Goal: Information Seeking & Learning: Find specific fact

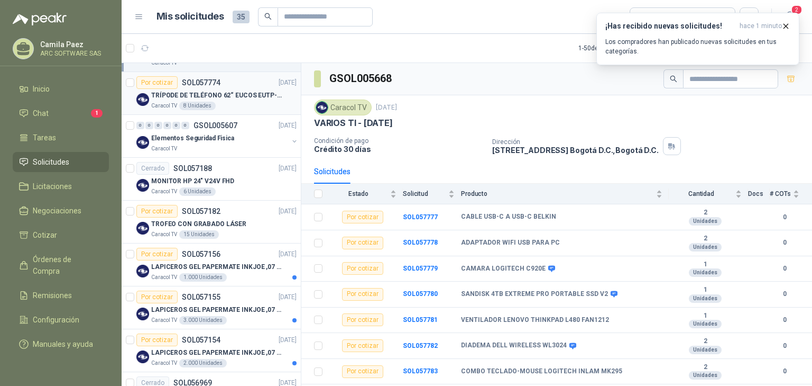
scroll to position [42, 0]
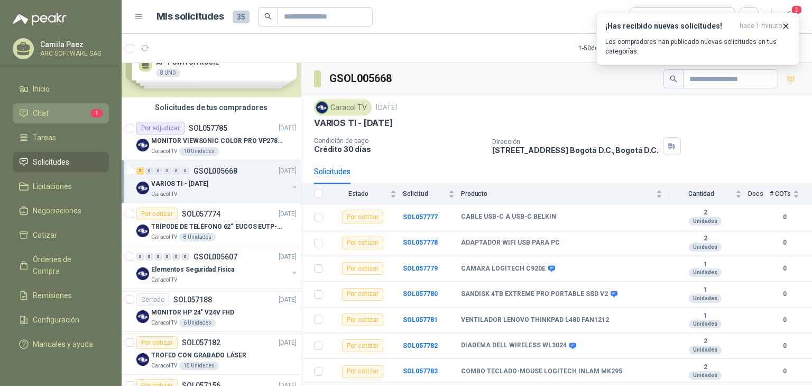
click at [87, 108] on li "Chat 1" at bounding box center [61, 113] width 84 height 12
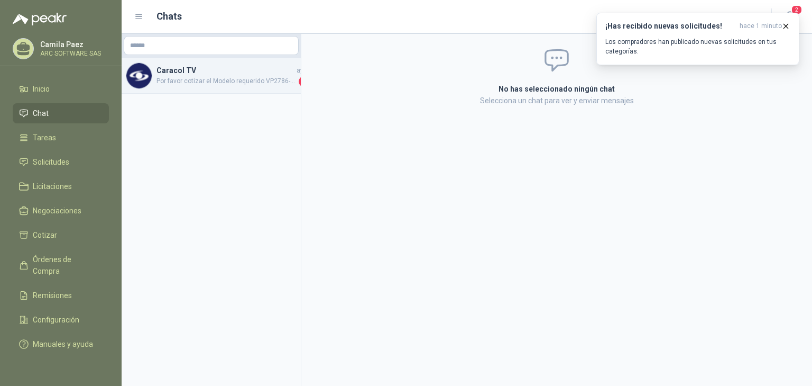
click at [238, 82] on span "Por favor cotizar el Modelo requerido VP2786-4K, en caso de no contar con este …" at bounding box center [227, 81] width 140 height 11
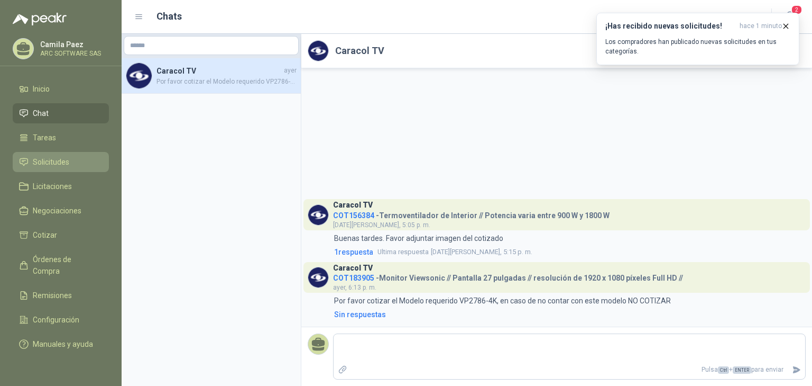
click at [59, 158] on span "Solicitudes" at bounding box center [51, 162] width 36 height 12
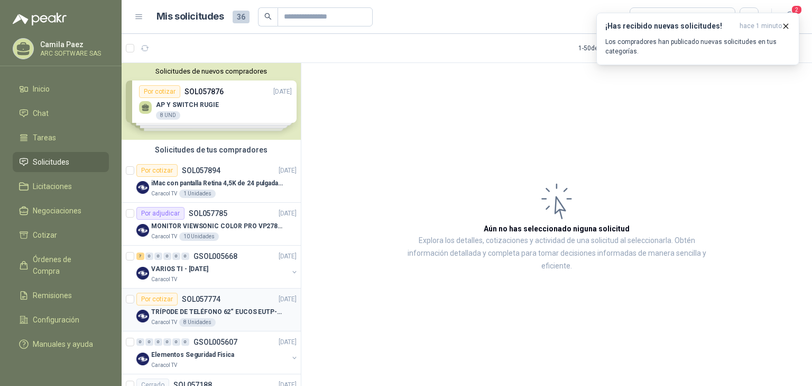
click at [240, 309] on p "TRÍPODE DE TELÉFONO 62“ EUCOS EUTP-010" at bounding box center [217, 312] width 132 height 10
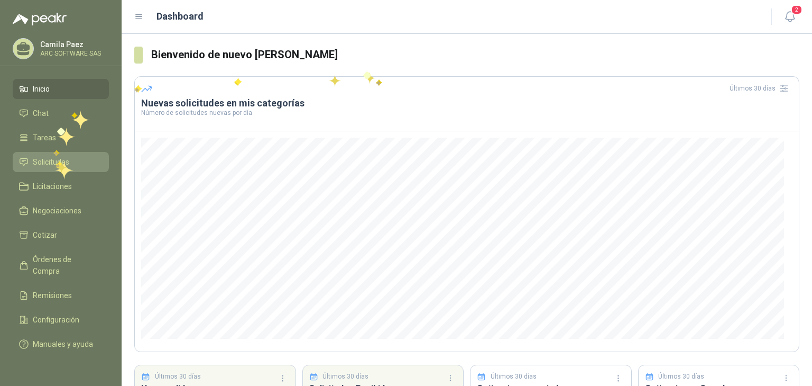
click at [56, 161] on span "Solicitudes" at bounding box center [51, 162] width 36 height 12
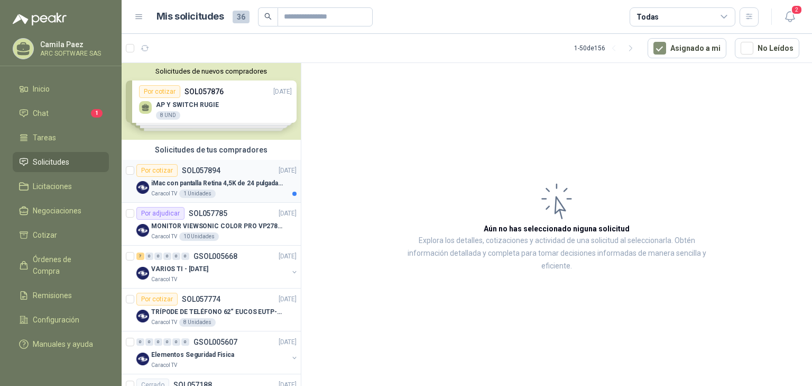
click at [225, 185] on p "iMac con pantalla Retina 4,5K de 24 pulgadas M4" at bounding box center [217, 183] width 132 height 10
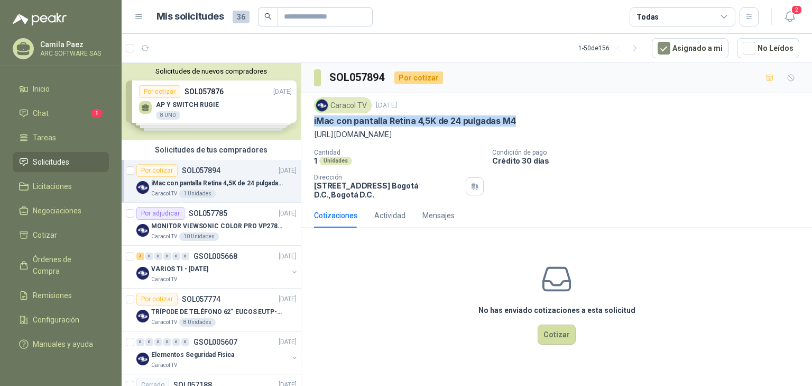
drag, startPoint x: 518, startPoint y: 122, endPoint x: 309, endPoint y: 121, distance: 209.4
click at [309, 121] on div "Caracol TV [DATE] iMac con pantalla Retina 4,5K de 24 pulgadas M4 [URL][DOMAIN_…" at bounding box center [556, 148] width 511 height 110
copy p "iMac con pantalla Retina 4,5K de 24 pulgadas M4"
click at [789, 14] on icon "button" at bounding box center [790, 16] width 13 height 13
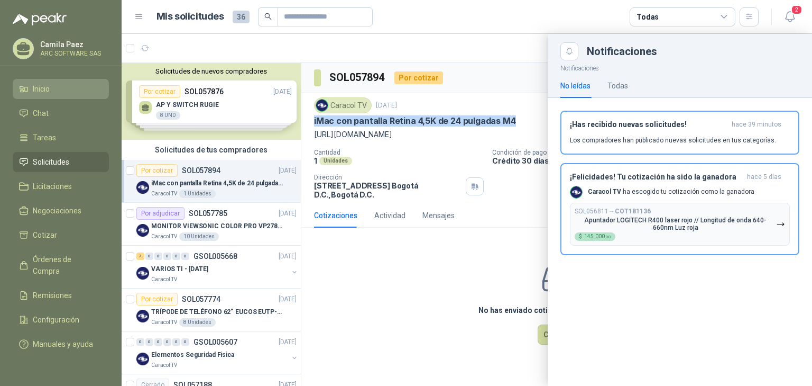
click at [35, 91] on span "Inicio" at bounding box center [41, 89] width 17 height 12
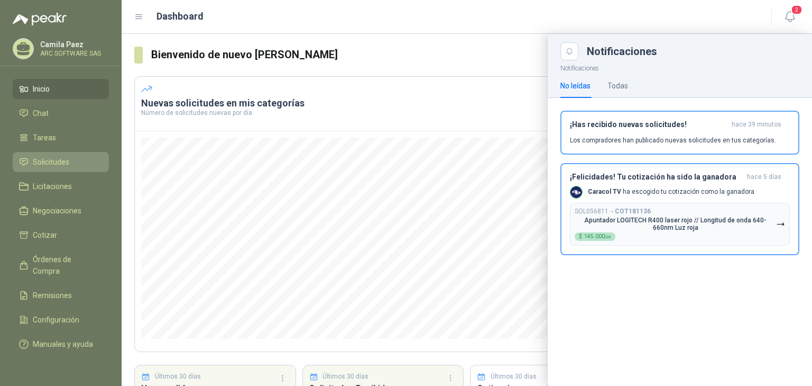
click at [66, 163] on span "Solicitudes" at bounding box center [51, 162] width 36 height 12
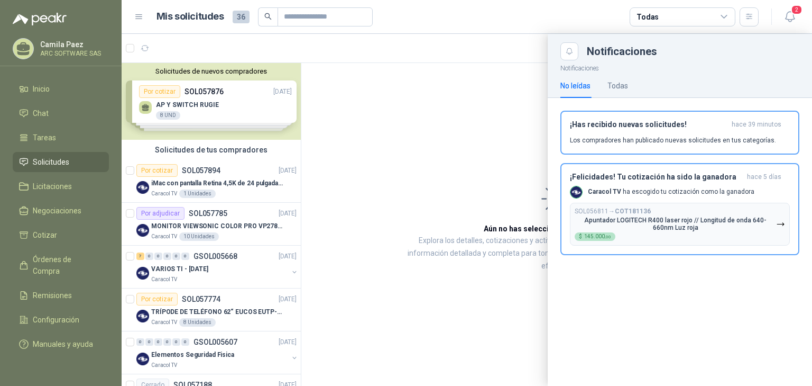
click at [252, 220] on div at bounding box center [467, 210] width 691 height 352
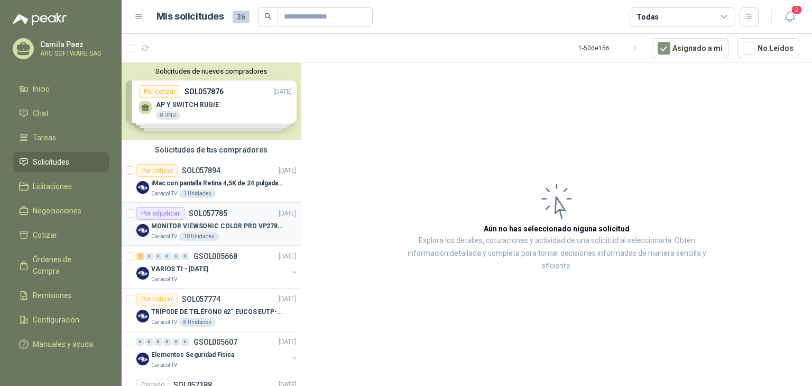
click at [190, 225] on p "MONITOR VIEWSONIC COLOR PRO VP2786-4K" at bounding box center [217, 226] width 132 height 10
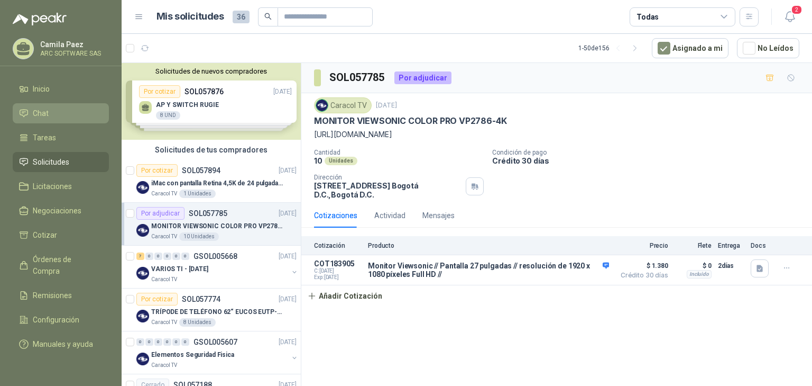
click at [26, 104] on link "Chat" at bounding box center [61, 113] width 96 height 20
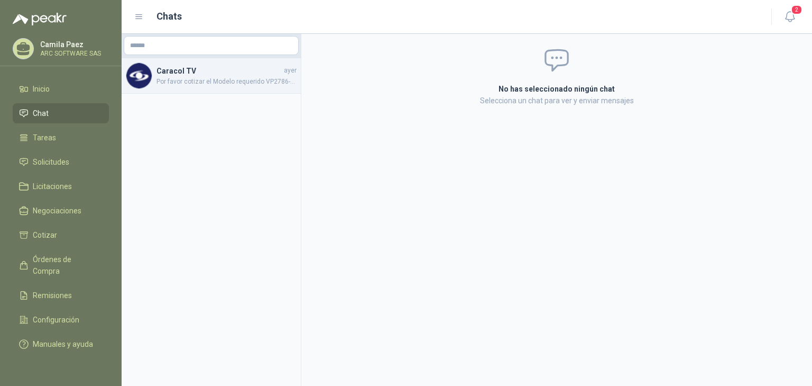
click at [190, 79] on span "Por favor cotizar el Modelo requerido VP2786-4K, en caso de no contar con este …" at bounding box center [227, 82] width 140 height 10
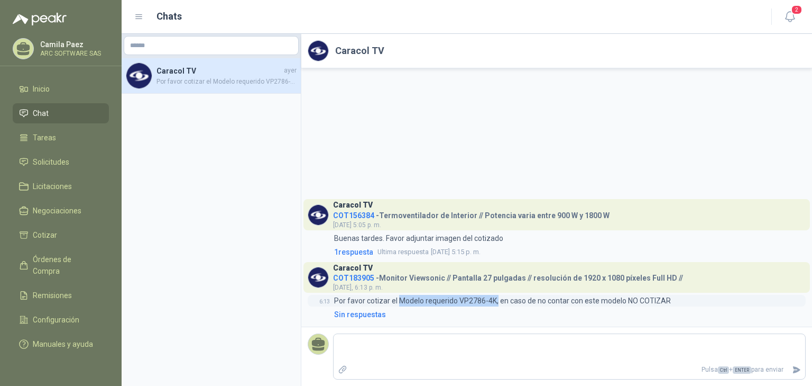
drag, startPoint x: 398, startPoint y: 299, endPoint x: 495, endPoint y: 302, distance: 96.8
click at [495, 302] on p "Por favor cotizar el Modelo requerido VP2786-4K, en caso de no contar con este …" at bounding box center [502, 301] width 337 height 12
copy p "Modelo requerido VP2786-4K,"
click at [426, 313] on link "Sin respuestas" at bounding box center [569, 314] width 474 height 12
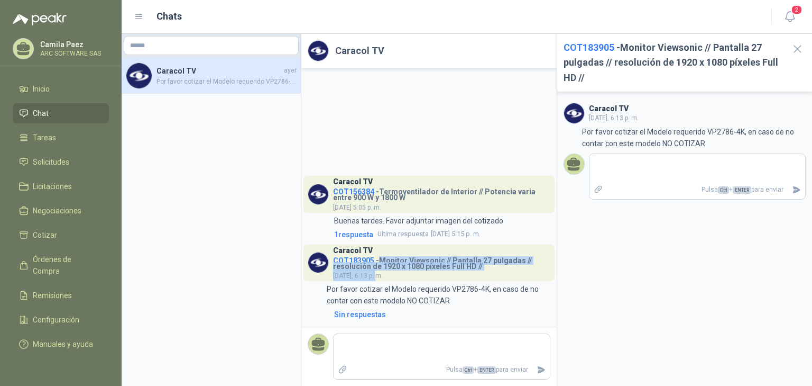
drag, startPoint x: 377, startPoint y: 258, endPoint x: 525, endPoint y: 269, distance: 147.9
click at [525, 269] on div "Caracol TV COT183905 - Monitor Viewsonic // Pantalla 27 pulgadas // resolución …" at bounding box center [441, 262] width 217 height 37
copy div "Monitor Viewsonic // Pantalla 27 pulgadas // resolución de 1920 x 1080 píxeles …"
click at [39, 84] on span "Inicio" at bounding box center [41, 89] width 17 height 12
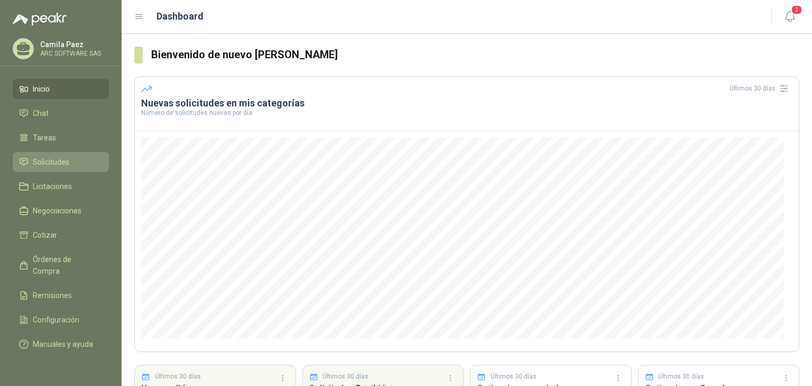
click at [47, 160] on span "Solicitudes" at bounding box center [51, 162] width 36 height 12
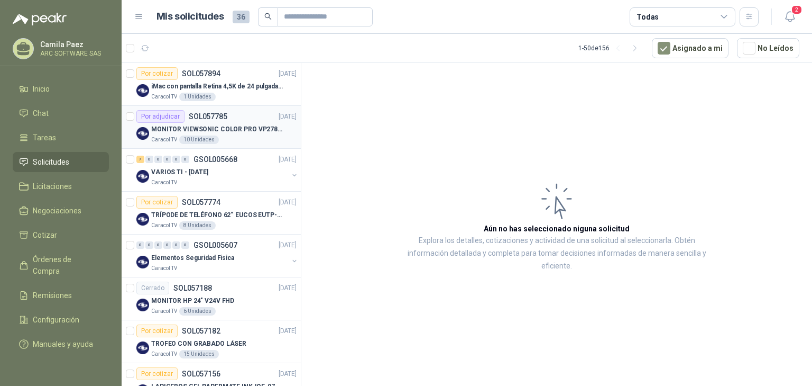
scroll to position [127, 0]
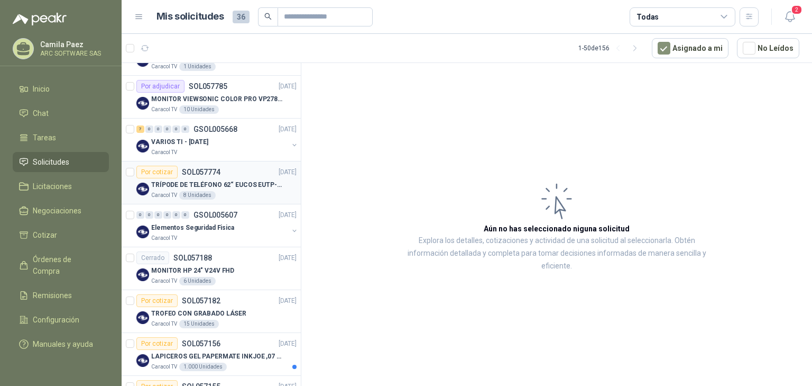
click at [232, 180] on p "TRÍPODE DE TELÉFONO 62“ EUCOS EUTP-010" at bounding box center [217, 185] width 132 height 10
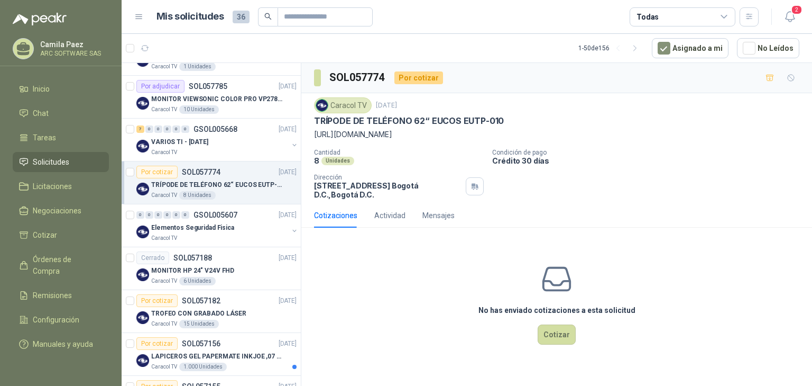
drag, startPoint x: 789, startPoint y: 131, endPoint x: 308, endPoint y: 118, distance: 480.4
click at [308, 118] on div "Caracol TV [DATE] TRÍPODE DE TELÉFONO 62“ EUCOS EUTP-010 [URL][DOMAIN_NAME] Can…" at bounding box center [556, 148] width 511 height 110
copy div "TRÍPODE DE TELÉFONO 62“ EUCOS EUTP-010 [URL][DOMAIN_NAME]"
